Goal: Transaction & Acquisition: Obtain resource

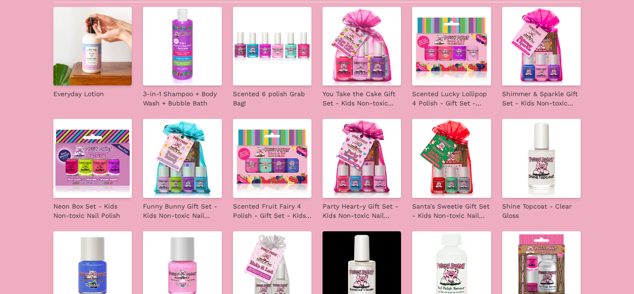
scroll to position [200, 0]
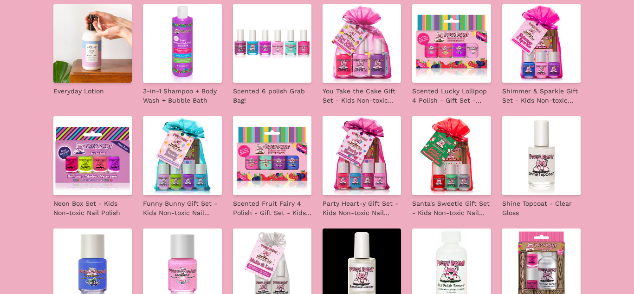
click at [443, 170] on img at bounding box center [451, 155] width 78 height 78
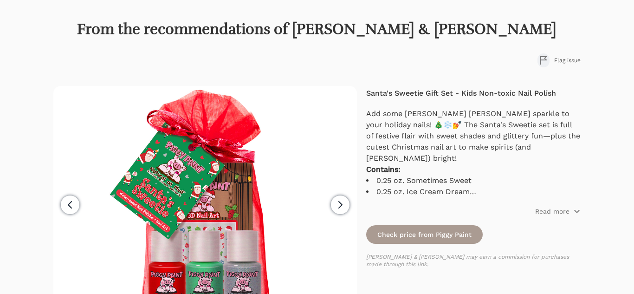
scroll to position [46, 0]
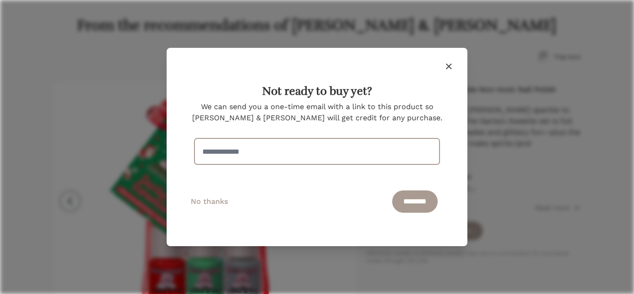
click at [326, 159] on input "email" at bounding box center [316, 151] width 245 height 26
type input "**********"
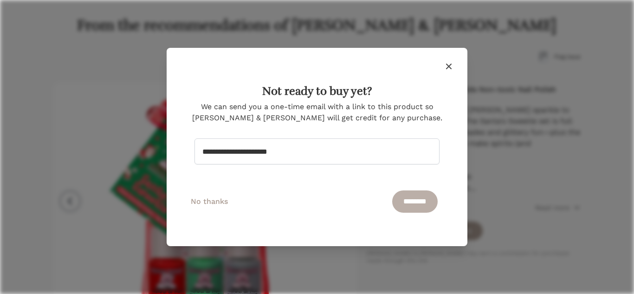
click at [396, 198] on input "********" at bounding box center [414, 201] width 45 height 22
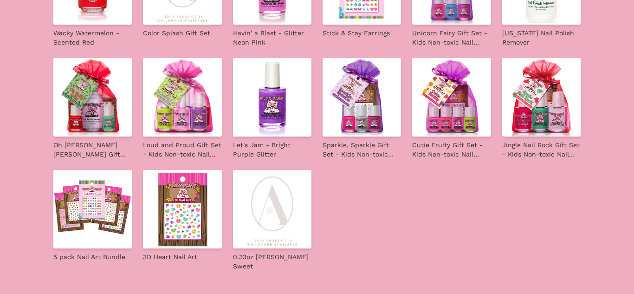
scroll to position [1605, 0]
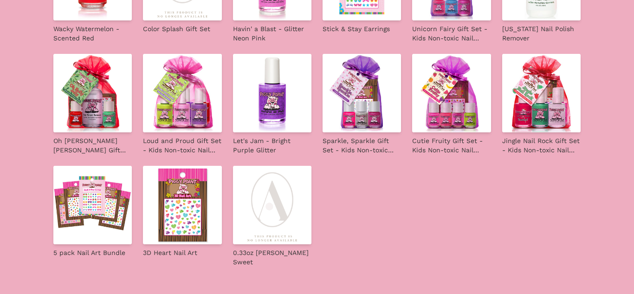
click at [91, 102] on img at bounding box center [92, 93] width 78 height 78
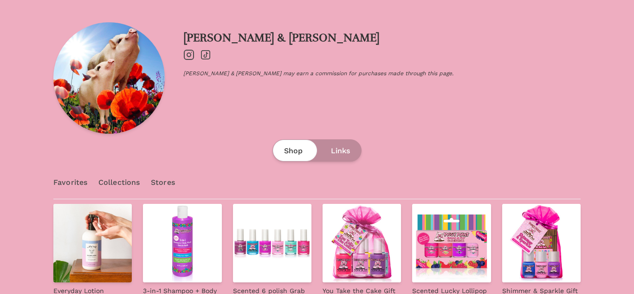
click at [120, 181] on link "Collections" at bounding box center [118, 182] width 41 height 32
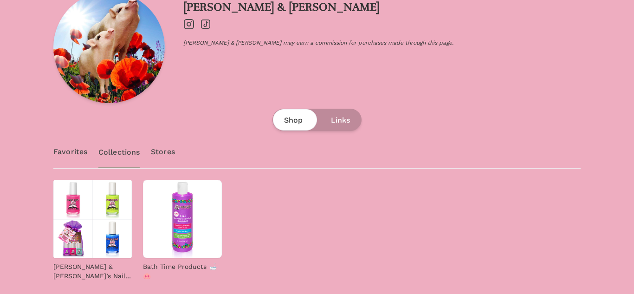
scroll to position [78, 0]
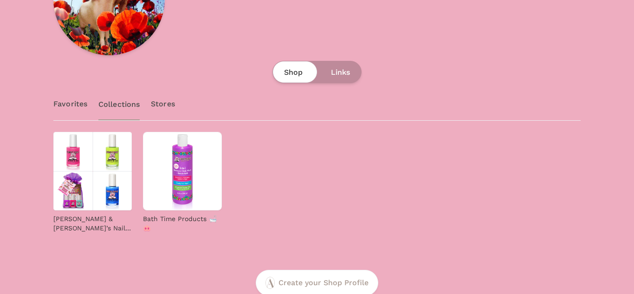
click at [162, 103] on link "Stores" at bounding box center [163, 104] width 24 height 32
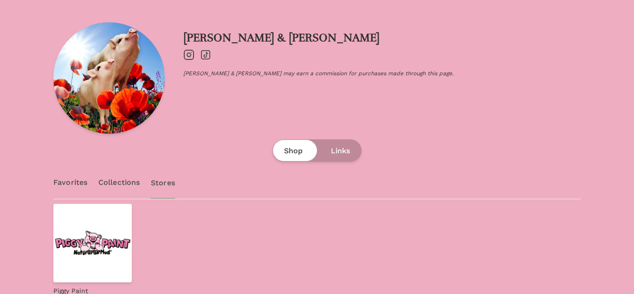
click at [69, 184] on link "Favorites" at bounding box center [70, 182] width 34 height 32
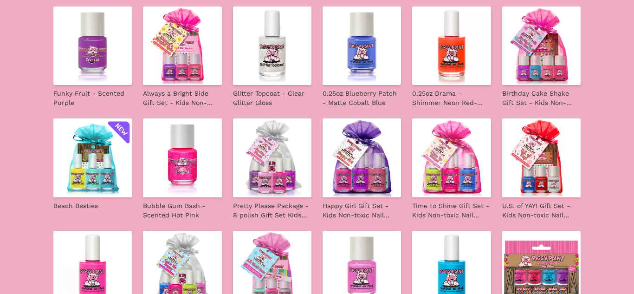
scroll to position [657, 0]
